Goal: Task Accomplishment & Management: Use online tool/utility

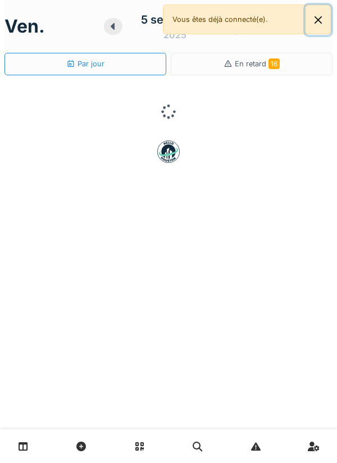
click at [315, 28] on button "Close" at bounding box center [318, 20] width 25 height 30
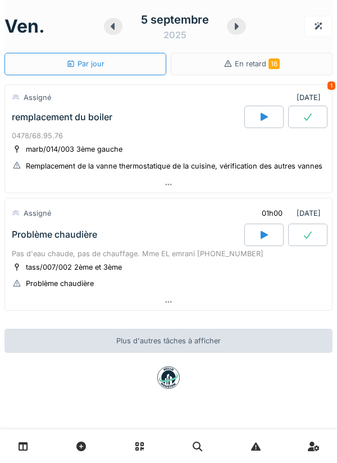
click at [237, 42] on div "[DATE]" at bounding box center [175, 26] width 142 height 35
click at [236, 29] on icon at bounding box center [237, 26] width 4 height 7
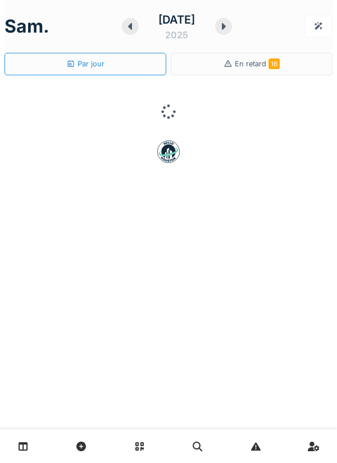
click at [122, 34] on div at bounding box center [130, 26] width 17 height 17
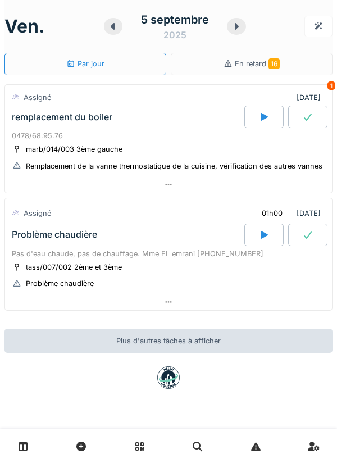
click at [233, 30] on icon at bounding box center [236, 26] width 11 height 9
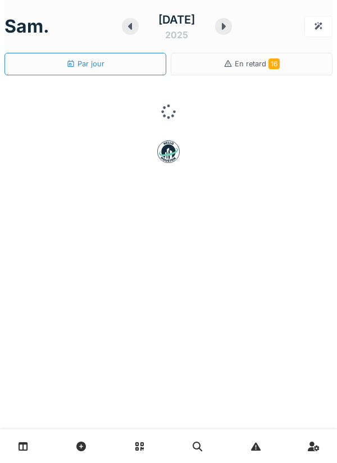
click at [232, 31] on div at bounding box center [223, 26] width 17 height 17
click at [231, 34] on div "[DATE]" at bounding box center [175, 26] width 111 height 35
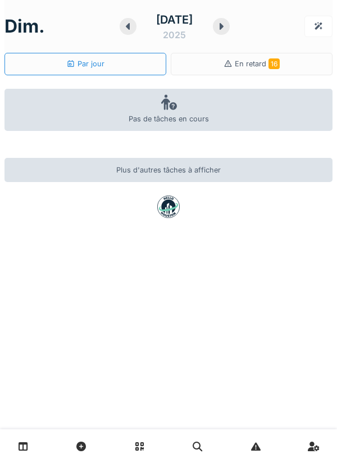
click at [227, 29] on icon at bounding box center [221, 26] width 11 height 9
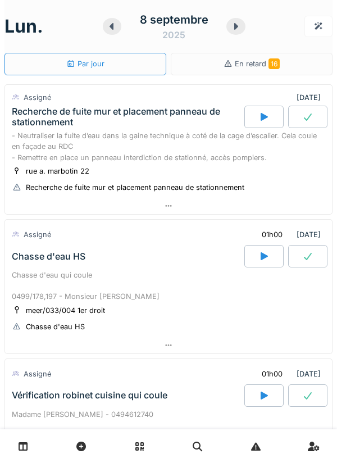
click at [233, 33] on div at bounding box center [236, 26] width 19 height 17
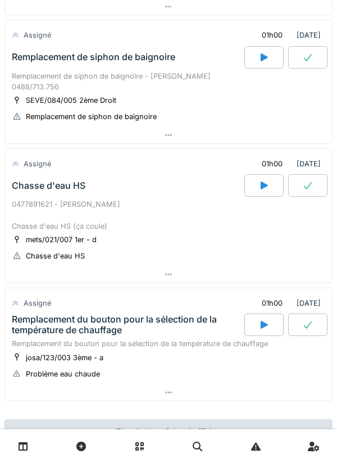
scroll to position [309, 0]
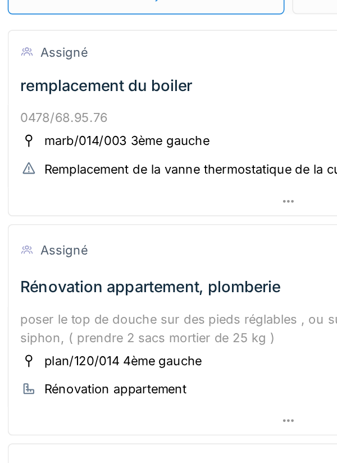
scroll to position [8, 0]
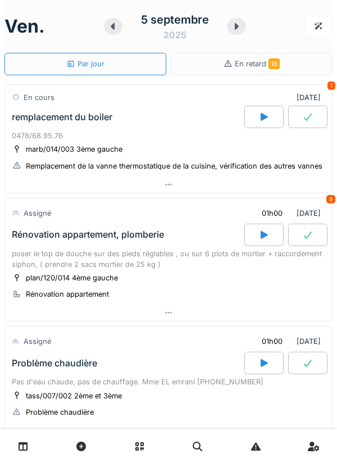
click at [269, 125] on div at bounding box center [264, 117] width 39 height 22
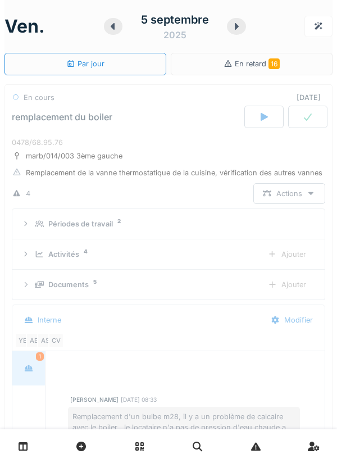
scroll to position [39, 0]
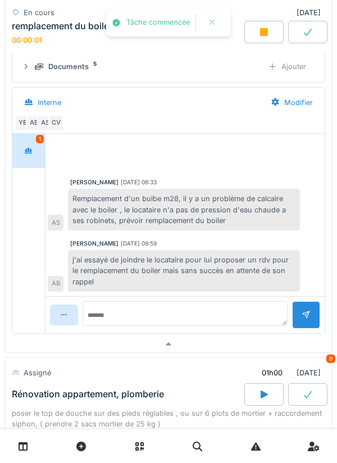
click at [258, 342] on div at bounding box center [168, 344] width 327 height 16
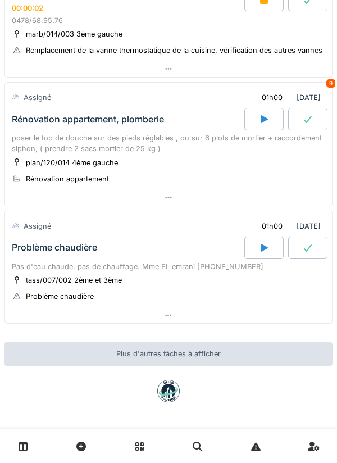
scroll to position [116, 0]
